Goal: Check status: Check status

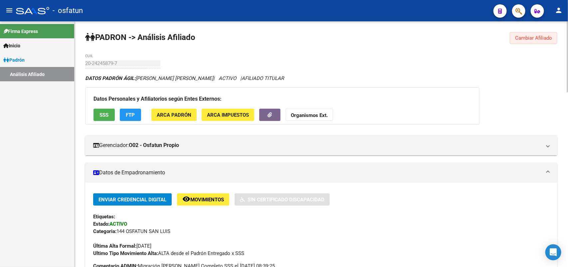
click at [532, 37] on span "Cambiar Afiliado" at bounding box center [533, 38] width 37 height 6
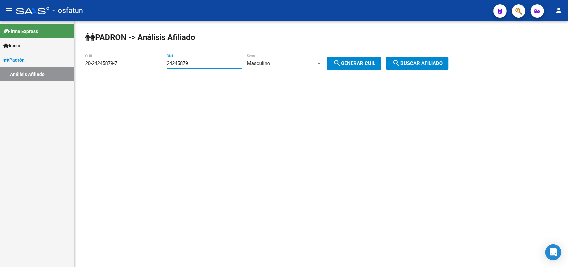
drag, startPoint x: 222, startPoint y: 64, endPoint x: 37, endPoint y: 64, distance: 185.1
click at [37, 64] on mat-sidenav-container "Firma Express Inicio Calendario SSS Instructivos Contacto OS [PERSON_NAME] Anál…" at bounding box center [284, 143] width 568 height 245
paste input "35765023"
type input "35765023"
click at [282, 60] on div "Masculino" at bounding box center [281, 63] width 69 height 6
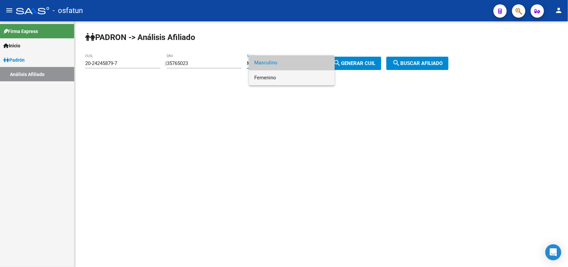
click at [292, 74] on span "Femenino" at bounding box center [291, 77] width 75 height 15
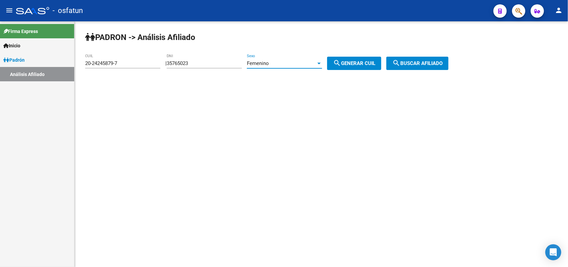
click at [375, 58] on button "search Generar CUIL" at bounding box center [354, 63] width 54 height 13
type input "27-35765023-8"
click at [401, 62] on mat-icon "search" at bounding box center [397, 63] width 8 height 8
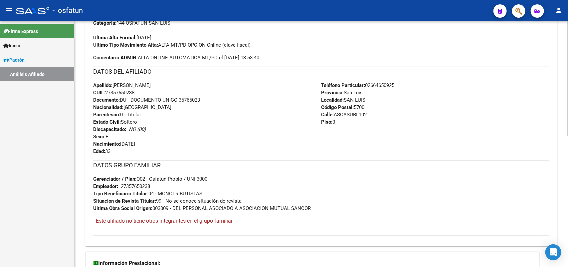
scroll to position [279, 0]
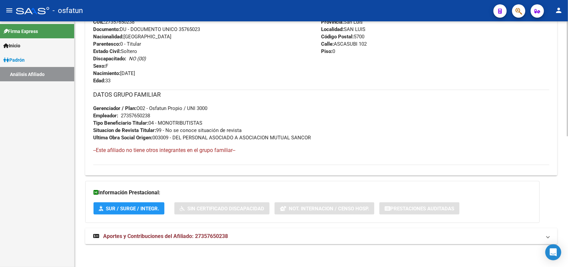
click at [210, 233] on span "Aportes y Contribuciones del Afiliado: 27357650238" at bounding box center [165, 236] width 125 height 6
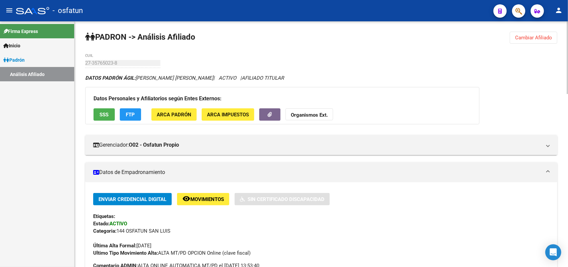
scroll to position [0, 0]
drag, startPoint x: 548, startPoint y: 27, endPoint x: 548, endPoint y: 34, distance: 7.3
click at [548, 36] on span "Cambiar Afiliado" at bounding box center [533, 38] width 37 height 6
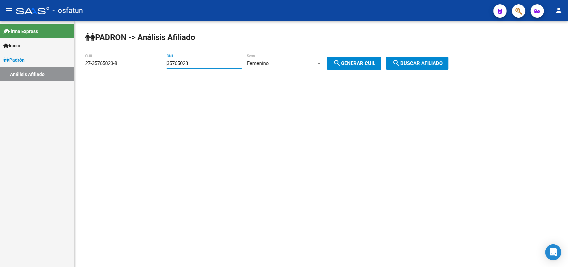
drag, startPoint x: 157, startPoint y: 69, endPoint x: 126, endPoint y: 71, distance: 31.0
click at [126, 66] on app-analisis-afiliado "[PERSON_NAME] -> Análisis Afiliado 27-35765023-8 CUIL | 35765023 DNI Femenino S…" at bounding box center [269, 63] width 369 height 6
paste input "916757"
type input "35916757"
click at [292, 64] on div "Femenino" at bounding box center [281, 63] width 69 height 6
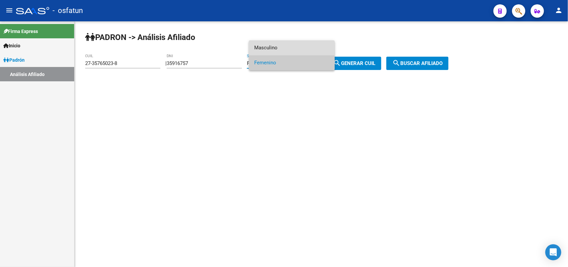
click at [282, 48] on span "Masculino" at bounding box center [291, 47] width 75 height 15
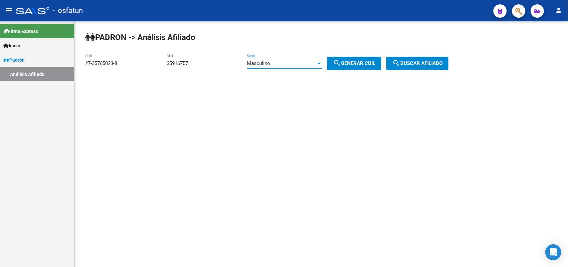
drag, startPoint x: 341, startPoint y: 59, endPoint x: 353, endPoint y: 61, distance: 12.2
click at [341, 59] on mat-icon "search" at bounding box center [337, 63] width 8 height 8
type input "20-35916757-2"
click at [430, 62] on span "search Buscar afiliado" at bounding box center [418, 63] width 50 height 6
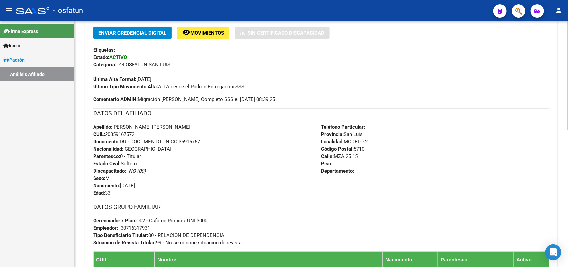
scroll to position [309, 0]
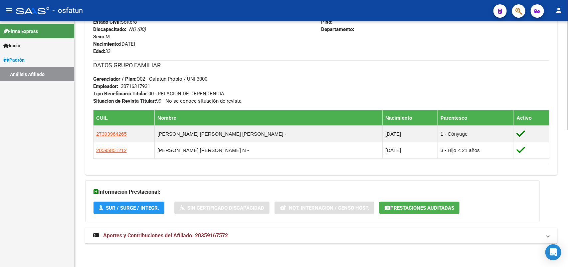
click at [228, 235] on span "Aportes y Contribuciones del Afiliado: 20359167572" at bounding box center [165, 235] width 125 height 6
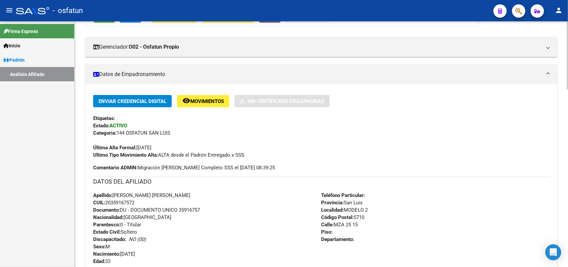
scroll to position [0, 0]
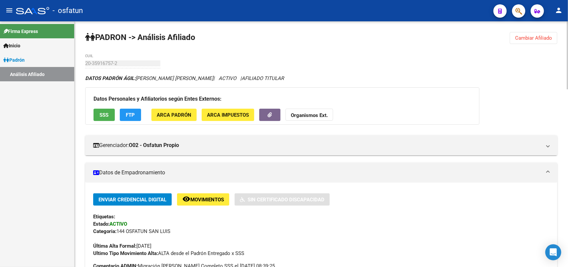
click at [534, 44] on button "Cambiar Afiliado" at bounding box center [534, 38] width 48 height 12
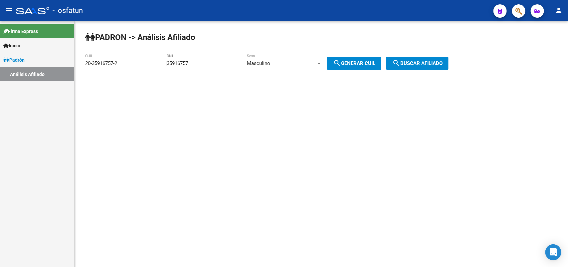
click at [528, 39] on div "[PERSON_NAME] -> Análisis Afiliado 20-35916757-2 CUIL | 35916757 DNI Masculino …" at bounding box center [322, 56] width 494 height 70
drag, startPoint x: 211, startPoint y: 62, endPoint x: 48, endPoint y: 70, distance: 163.4
click at [47, 69] on mat-sidenav-container "Firma Express Inicio Calendario SSS Instructivos Contacto OS [PERSON_NAME] Anál…" at bounding box center [284, 143] width 568 height 245
paste input "4785224"
type input "34785224"
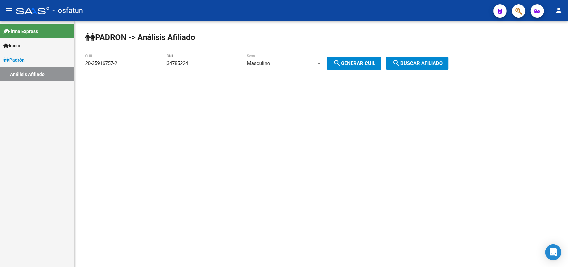
click at [320, 59] on div "Masculino Sexo" at bounding box center [284, 61] width 75 height 14
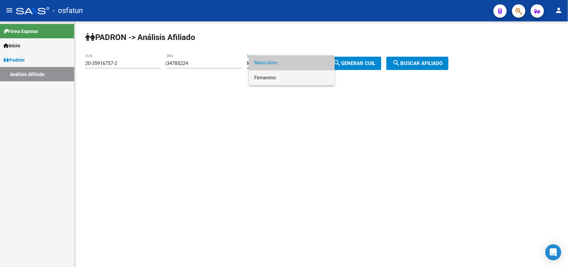
click at [276, 77] on span "Femenino" at bounding box center [291, 77] width 75 height 15
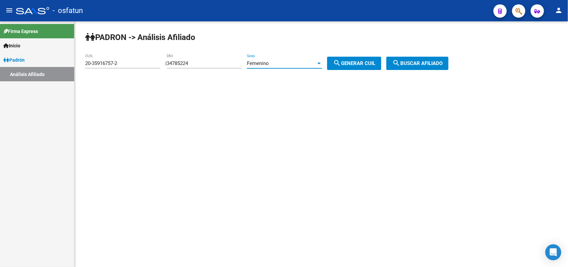
click at [342, 67] on button "search Generar CUIL" at bounding box center [354, 63] width 54 height 13
type input "23-34785224-4"
click at [426, 66] on button "search Buscar afiliado" at bounding box center [418, 63] width 62 height 13
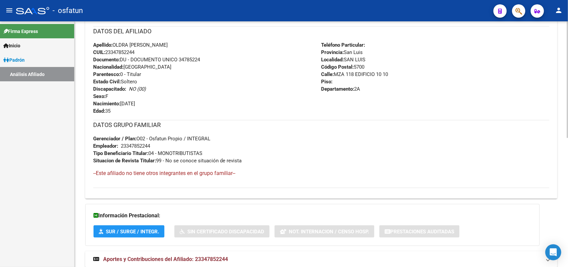
scroll to position [272, 0]
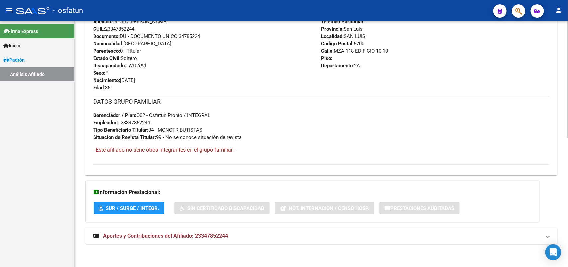
click at [241, 223] on div "DATOS [PERSON_NAME]: OLDRA [PERSON_NAME] | ACTIVO | AFILIADO TITULAR Datos Pers…" at bounding box center [321, 27] width 472 height 448
click at [235, 240] on mat-expansion-panel-header "Aportes y Contribuciones del Afiliado: 23347852244" at bounding box center [321, 236] width 472 height 16
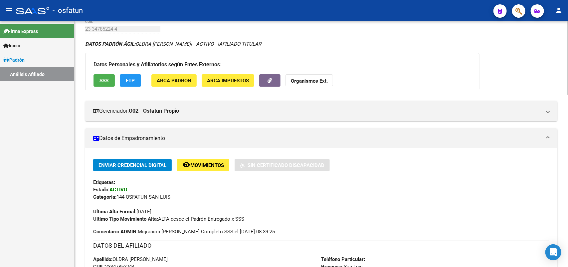
scroll to position [0, 0]
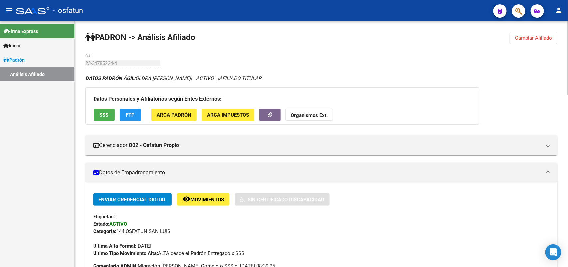
click at [535, 41] on button "Cambiar Afiliado" at bounding box center [534, 38] width 48 height 12
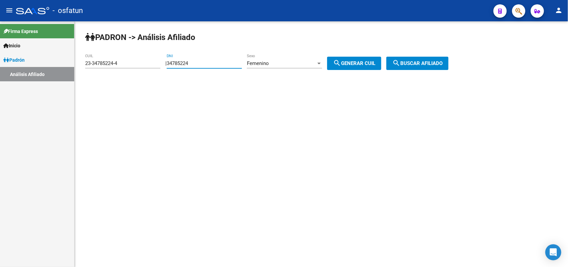
drag, startPoint x: 193, startPoint y: 64, endPoint x: 157, endPoint y: 67, distance: 36.7
click at [157, 66] on app-analisis-afiliado "[PERSON_NAME] -> Análisis Afiliado 23-34785224-4 CUIL | 34785224 DNI Femenino S…" at bounding box center [269, 63] width 369 height 6
paste input "6046281"
type input "36046281"
click at [264, 65] on span "Femenino" at bounding box center [258, 63] width 22 height 6
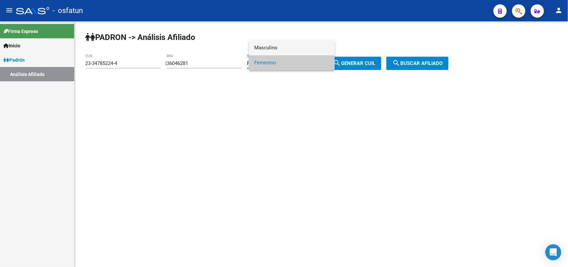
click at [283, 45] on span "Masculino" at bounding box center [291, 47] width 75 height 15
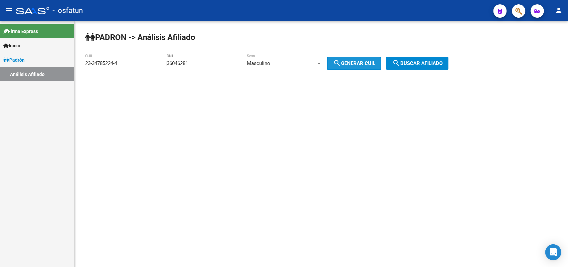
click at [368, 62] on span "search Generar CUIL" at bounding box center [354, 63] width 42 height 6
click at [281, 62] on div "Masculino" at bounding box center [281, 63] width 69 height 6
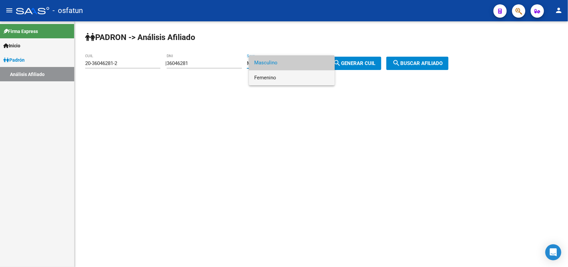
click at [281, 78] on span "Femenino" at bounding box center [291, 77] width 75 height 15
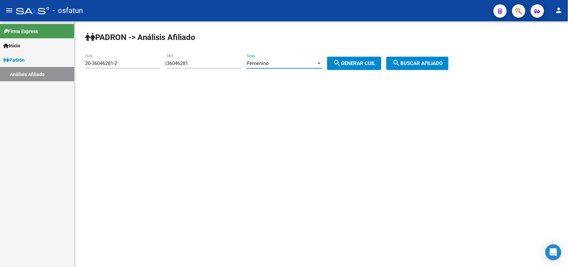
drag, startPoint x: 365, startPoint y: 64, endPoint x: 426, endPoint y: 64, distance: 60.9
click at [365, 64] on span "search Generar CUIL" at bounding box center [354, 63] width 42 height 6
type input "27-36046281-7"
click at [449, 64] on button "search Buscar afiliado" at bounding box center [418, 63] width 62 height 13
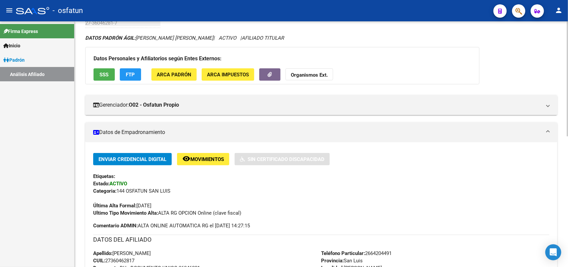
scroll to position [279, 0]
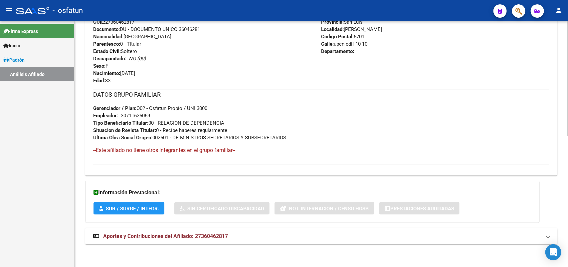
click at [210, 236] on span "Aportes y Contribuciones del Afiliado: 27360462817" at bounding box center [165, 236] width 125 height 6
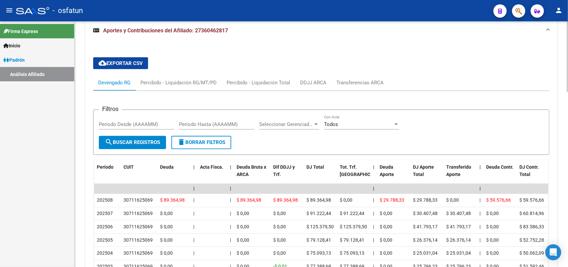
scroll to position [570, 0]
